Goal: Information Seeking & Learning: Compare options

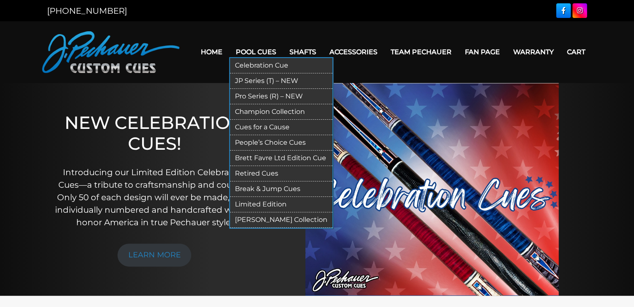
click at [262, 53] on link "Pool Cues" at bounding box center [256, 51] width 54 height 21
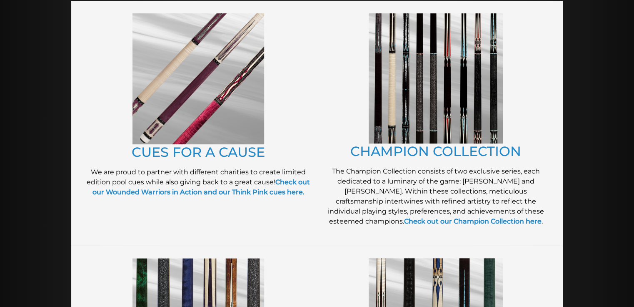
scroll to position [200, 0]
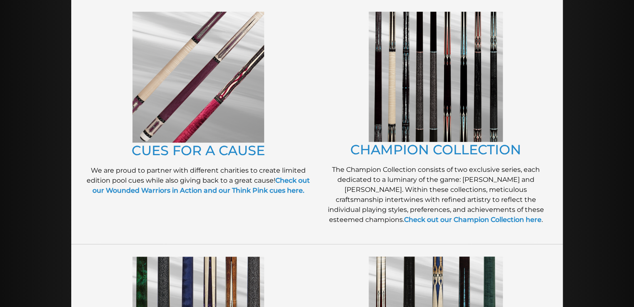
click at [433, 104] on img at bounding box center [436, 77] width 134 height 130
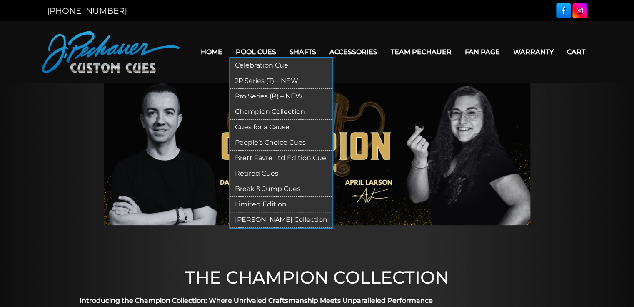
click at [264, 78] on link "JP Series (T) – NEW" at bounding box center [281, 80] width 103 height 15
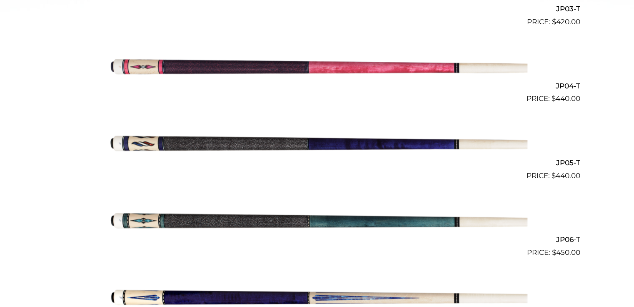
scroll to position [192, 0]
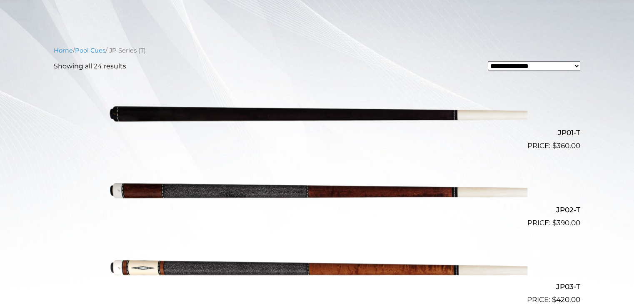
click at [428, 113] on img at bounding box center [317, 113] width 421 height 70
click at [465, 111] on img at bounding box center [317, 113] width 421 height 70
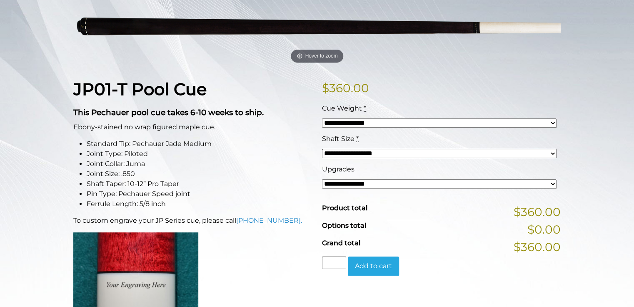
scroll to position [143, 0]
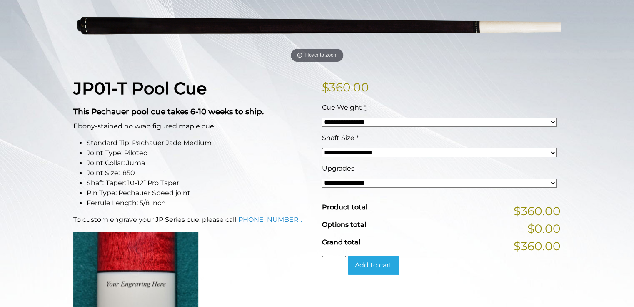
click at [552, 122] on select "**********" at bounding box center [439, 122] width 235 height 9
click at [578, 123] on div "**********" at bounding box center [317, 312] width 634 height 687
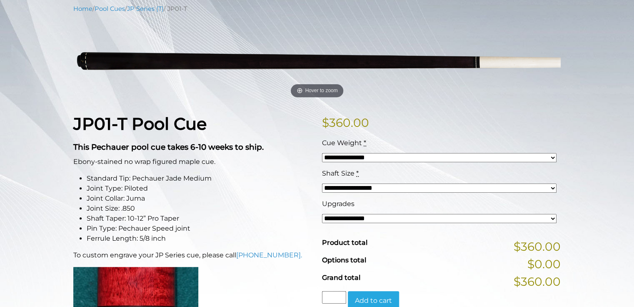
scroll to position [109, 0]
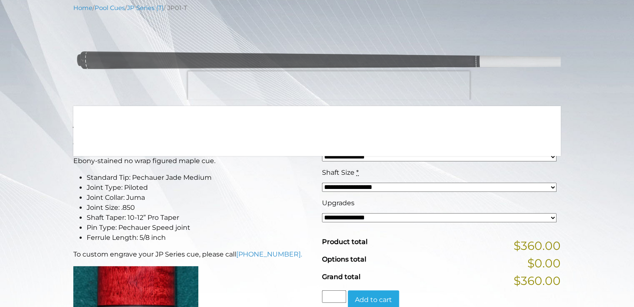
click at [329, 87] on img at bounding box center [317, 59] width 488 height 81
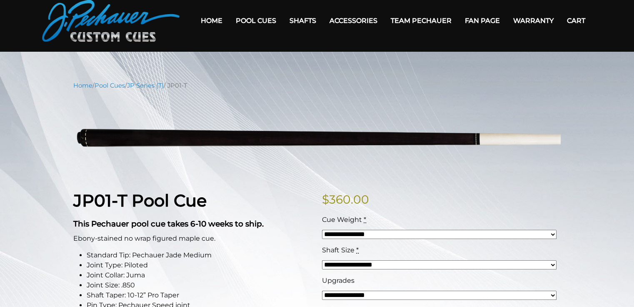
scroll to position [32, 0]
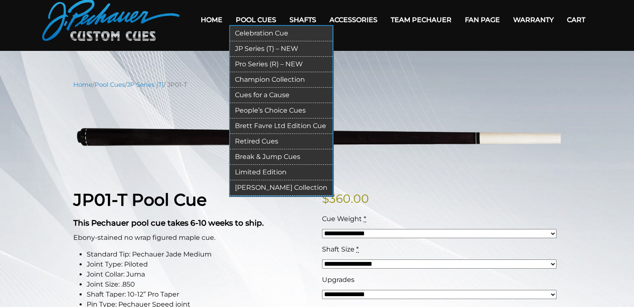
click at [258, 51] on link "JP Series (T) – NEW" at bounding box center [281, 48] width 103 height 15
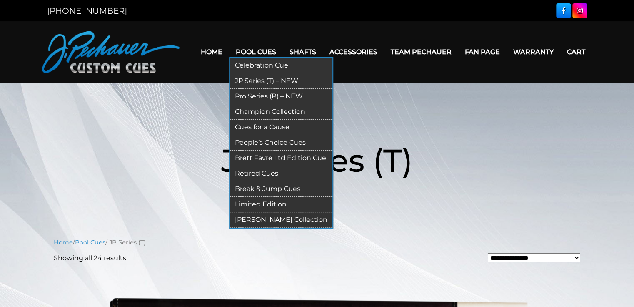
click at [249, 93] on link "Pro Series (R) – NEW" at bounding box center [281, 96] width 103 height 15
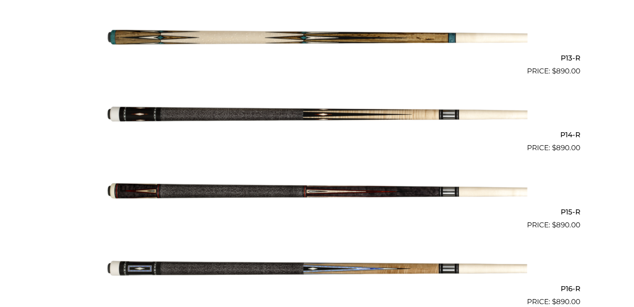
scroll to position [1095, 0]
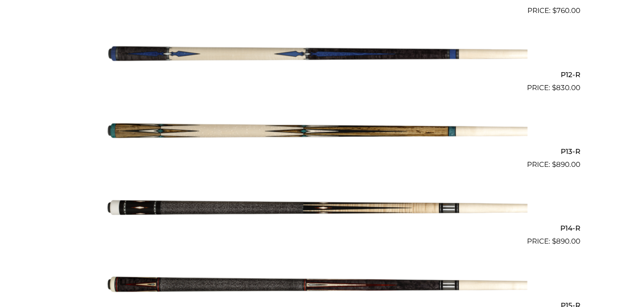
click at [403, 130] on img at bounding box center [317, 132] width 421 height 70
click at [353, 203] on img at bounding box center [317, 208] width 421 height 70
click at [329, 211] on img at bounding box center [317, 208] width 421 height 70
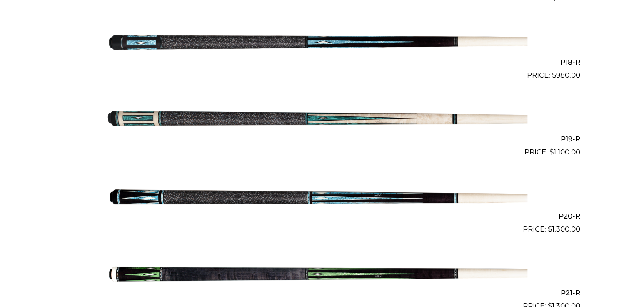
scroll to position [1572, 0]
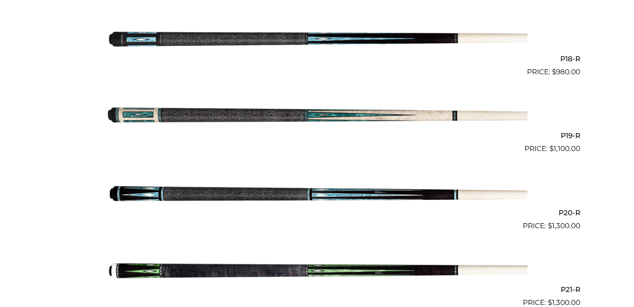
click at [406, 118] on img at bounding box center [317, 116] width 421 height 70
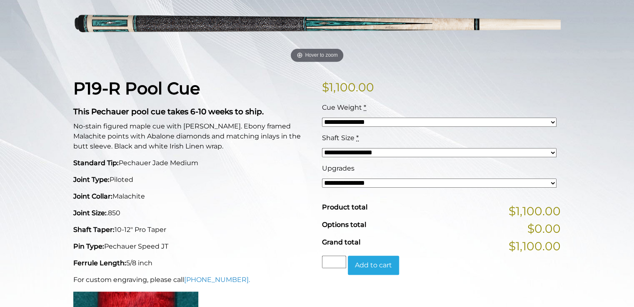
scroll to position [142, 0]
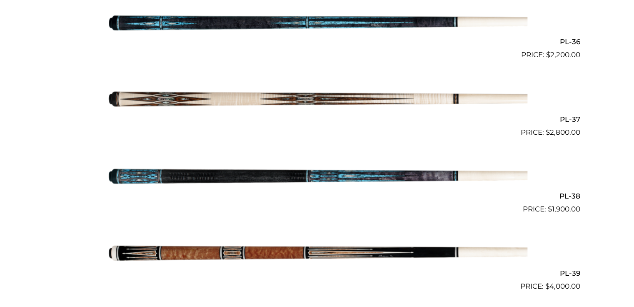
scroll to position [2291, 0]
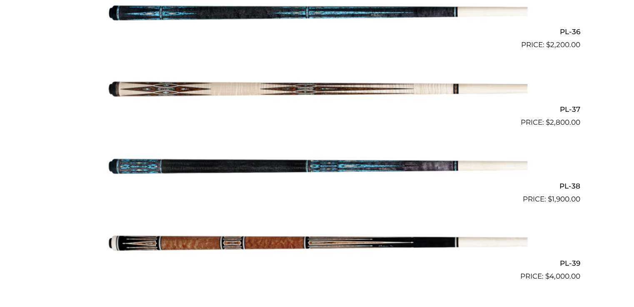
click at [379, 233] on img at bounding box center [317, 243] width 421 height 70
click at [356, 247] on img at bounding box center [317, 243] width 421 height 70
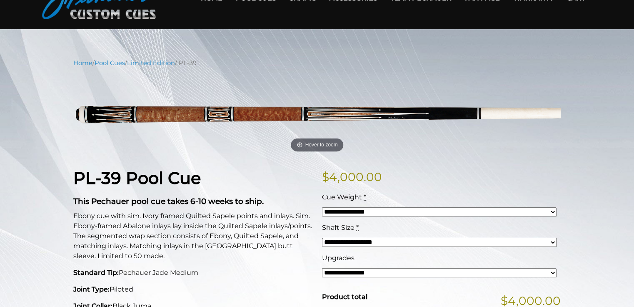
scroll to position [55, 0]
